Goal: Complete application form: Complete application form

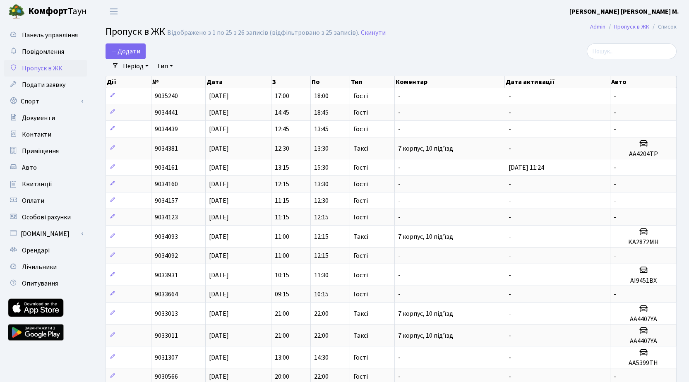
select select "25"
click at [137, 51] on span "Додати" at bounding box center [125, 51] width 29 height 9
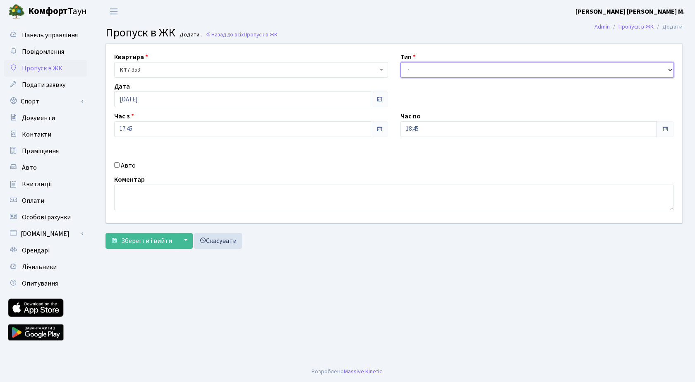
drag, startPoint x: 602, startPoint y: 74, endPoint x: 605, endPoint y: 77, distance: 4.4
click at [602, 74] on select "- Доставка Таксі Гості Сервіс" at bounding box center [537, 70] width 274 height 16
select select "3"
click at [400, 62] on select "- Доставка Таксі Гості Сервіс" at bounding box center [537, 70] width 274 height 16
click at [156, 244] on span "Зберегти і вийти" at bounding box center [146, 240] width 51 height 9
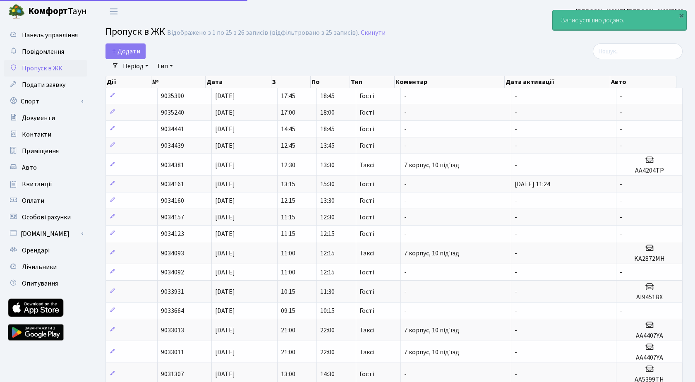
select select "25"
